Goal: Task Accomplishment & Management: Complete application form

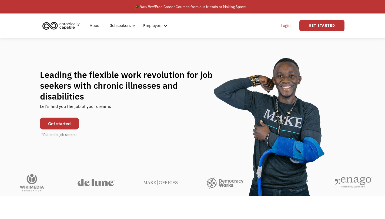
click at [286, 25] on link "Login" at bounding box center [285, 25] width 16 height 17
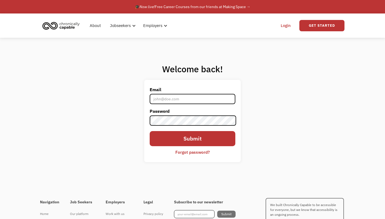
click at [181, 99] on input "Email" at bounding box center [192, 99] width 85 height 10
type input "[EMAIL_ADDRESS][DOMAIN_NAME]"
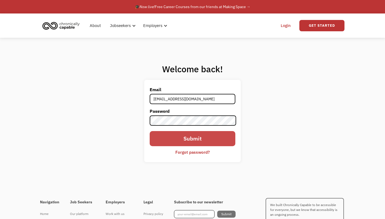
click at [188, 139] on input "Submit" at bounding box center [192, 138] width 85 height 15
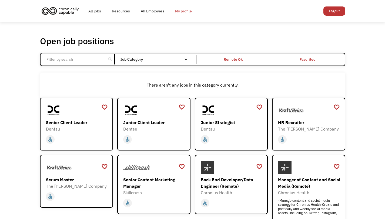
click at [184, 10] on link "My profile" at bounding box center [184, 10] width 28 height 17
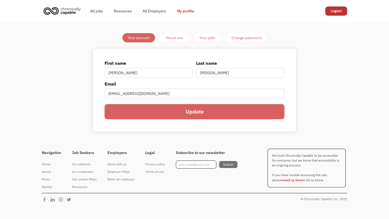
click at [175, 36] on div "About you" at bounding box center [174, 38] width 17 height 6
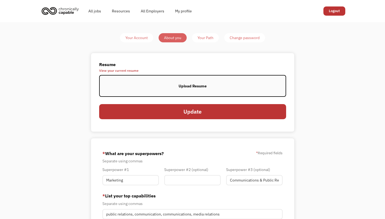
click at [169, 83] on label "Upload Resume" at bounding box center [192, 86] width 187 height 22
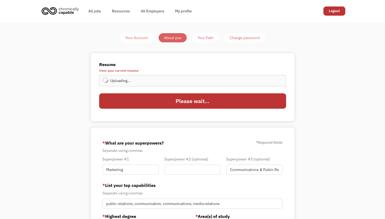
type input "Update"
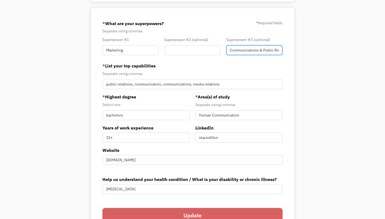
scroll to position [0, 11]
drag, startPoint x: 229, startPoint y: 50, endPoint x: 313, endPoint y: 50, distance: 84.0
click at [313, 50] on div "Your Account About you Your Path Change password Resume View your current resum…" at bounding box center [193, 77] width 254 height 327
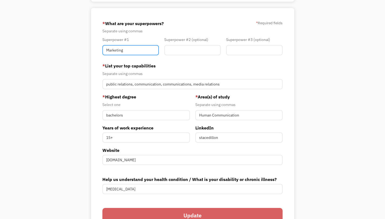
drag, startPoint x: 130, startPoint y: 52, endPoint x: 85, endPoint y: 52, distance: 45.4
click at [85, 52] on div "Your Account About you Your Path Change password Resume View your current resum…" at bounding box center [193, 77] width 254 height 327
type input "Public Relations"
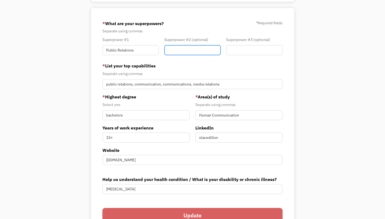
type input "M"
type input "Communications"
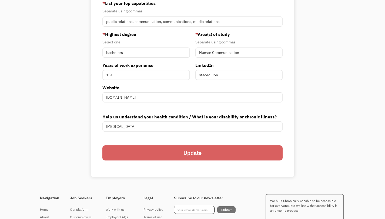
scroll to position [184, 0]
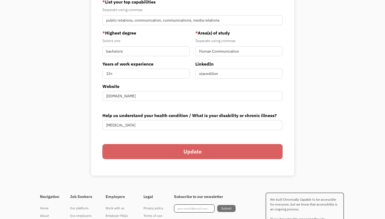
type input "Marketing"
click at [203, 153] on input "Update" at bounding box center [192, 151] width 180 height 15
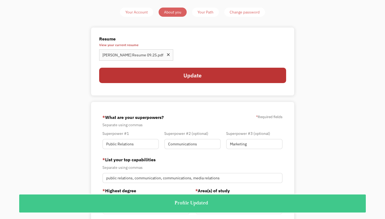
scroll to position [0, 0]
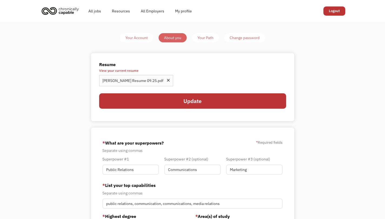
click at [206, 39] on div "Your Path" at bounding box center [205, 38] width 16 height 6
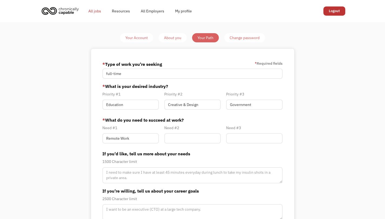
click at [91, 11] on link "All jobs" at bounding box center [94, 10] width 23 height 17
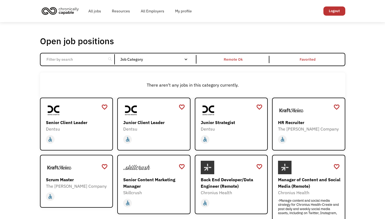
click at [69, 59] on input "Email Form" at bounding box center [73, 59] width 60 height 10
type input "public relations"
click input "Email Form" at bounding box center [0, 0] width 0 height 0
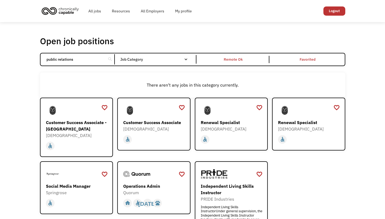
click at [7, 102] on div "Open job positions You have X liked items Search public relations search Filter…" at bounding box center [192, 144] width 385 height 244
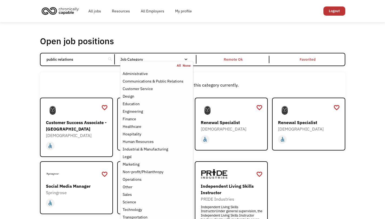
click at [179, 66] on link "All" at bounding box center [180, 65] width 6 height 4
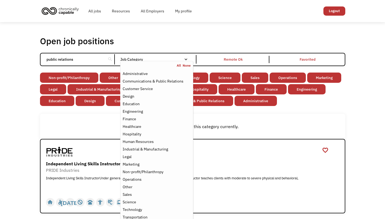
click at [13, 107] on div "Open job positions You have X liked items Search public relations search Filter…" at bounding box center [192, 124] width 385 height 205
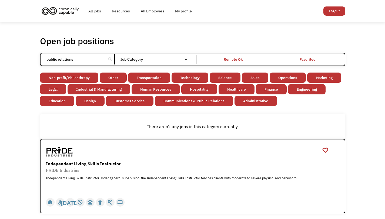
drag, startPoint x: 90, startPoint y: 59, endPoint x: 34, endPoint y: 59, distance: 55.6
click at [34, 59] on div "Open job positions You have X liked items Search public relations search Filter…" at bounding box center [192, 124] width 385 height 205
click at [85, 162] on div "Independent Living Skills Instructor" at bounding box center [193, 164] width 295 height 6
drag, startPoint x: 91, startPoint y: 59, endPoint x: 27, endPoint y: 57, distance: 64.0
click at [27, 57] on div "Open job positions You have X liked items Search public relations search Filter…" at bounding box center [192, 124] width 385 height 205
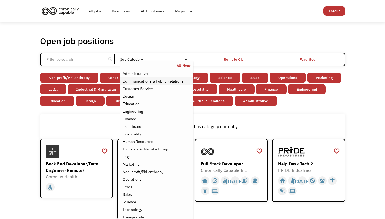
click at [178, 80] on div "Communications & Public Relations" at bounding box center [153, 81] width 61 height 6
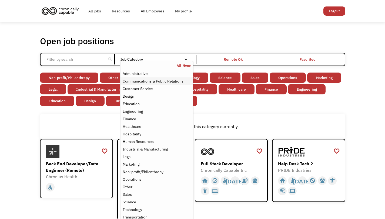
click at [153, 81] on div "Communications & Public Relations" at bounding box center [153, 81] width 61 height 6
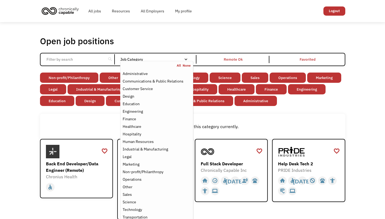
click at [187, 66] on link "None" at bounding box center [187, 65] width 8 height 4
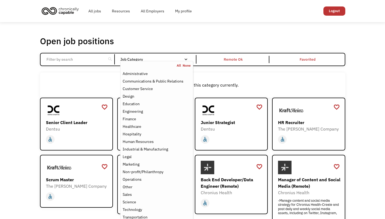
click at [186, 56] on div "Job Category" at bounding box center [156, 59] width 73 height 9
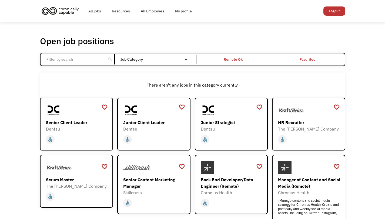
click at [186, 58] on div "Email Form" at bounding box center [186, 60] width 4 height 4
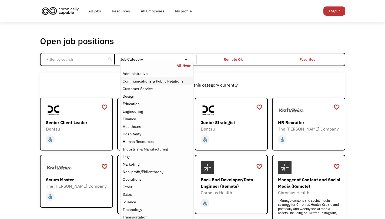
click at [165, 81] on div "Communications & Public Relations" at bounding box center [153, 81] width 61 height 6
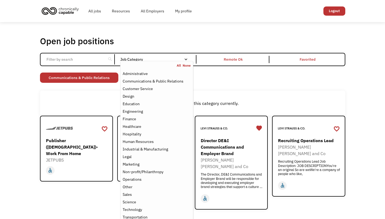
click at [247, 79] on div "Non-profit/Philanthropy Other Transportation Technology Science Sales Operation…" at bounding box center [192, 79] width 305 height 12
